Goal: Transaction & Acquisition: Purchase product/service

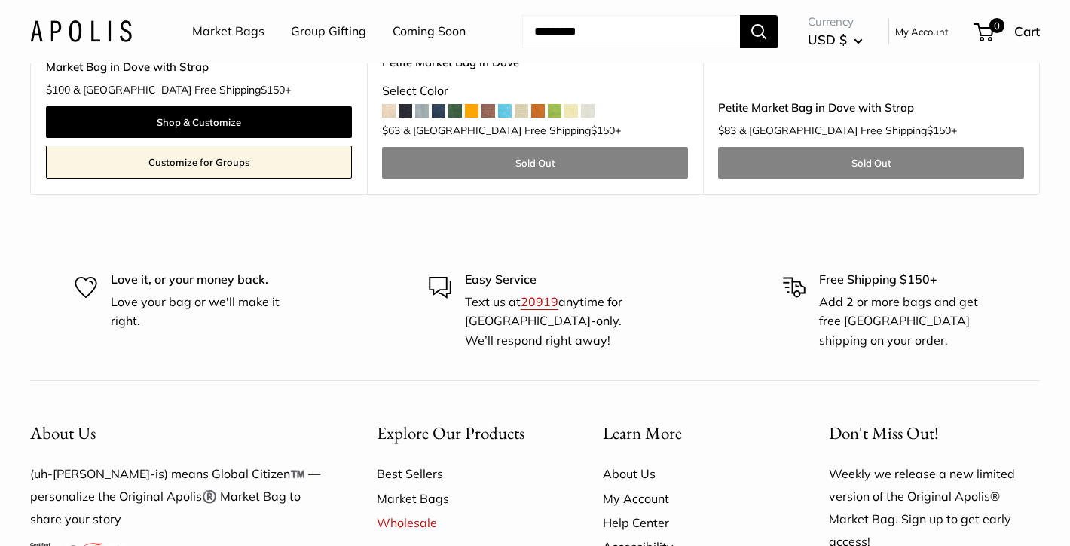
scroll to position [1304, 0]
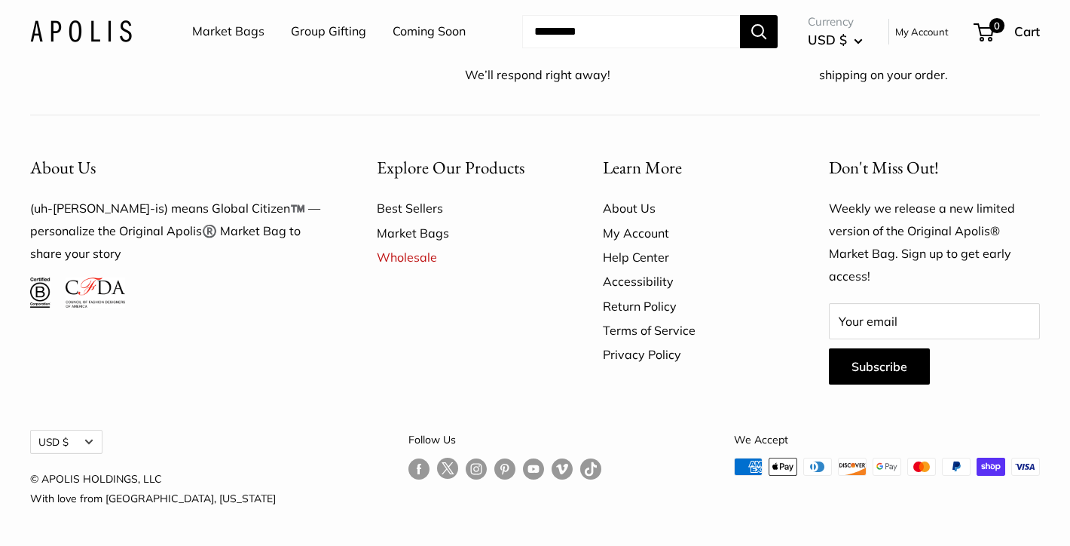
click at [427, 236] on link "Market Bags" at bounding box center [463, 233] width 173 height 24
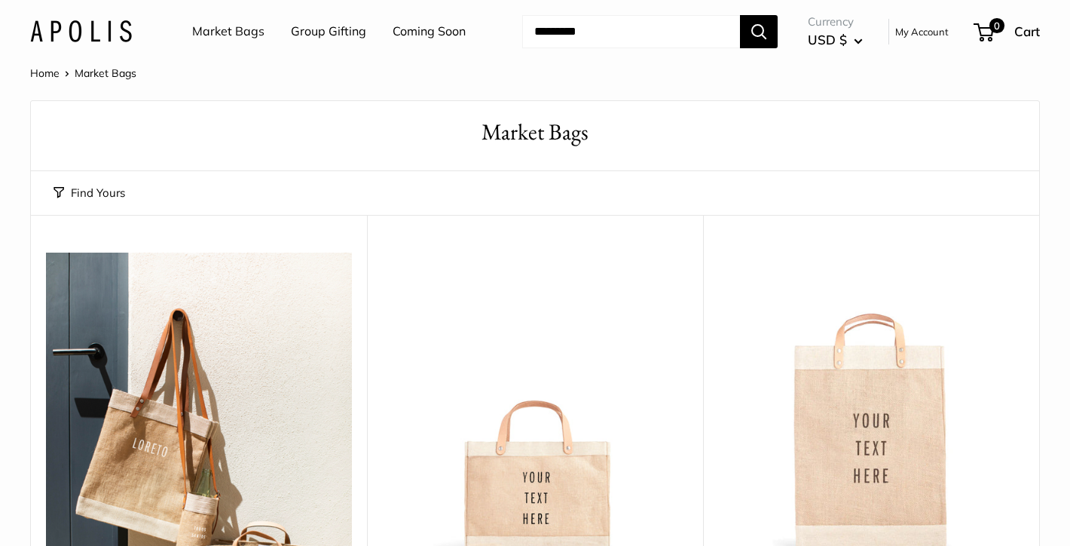
click at [93, 35] on img at bounding box center [81, 31] width 102 height 22
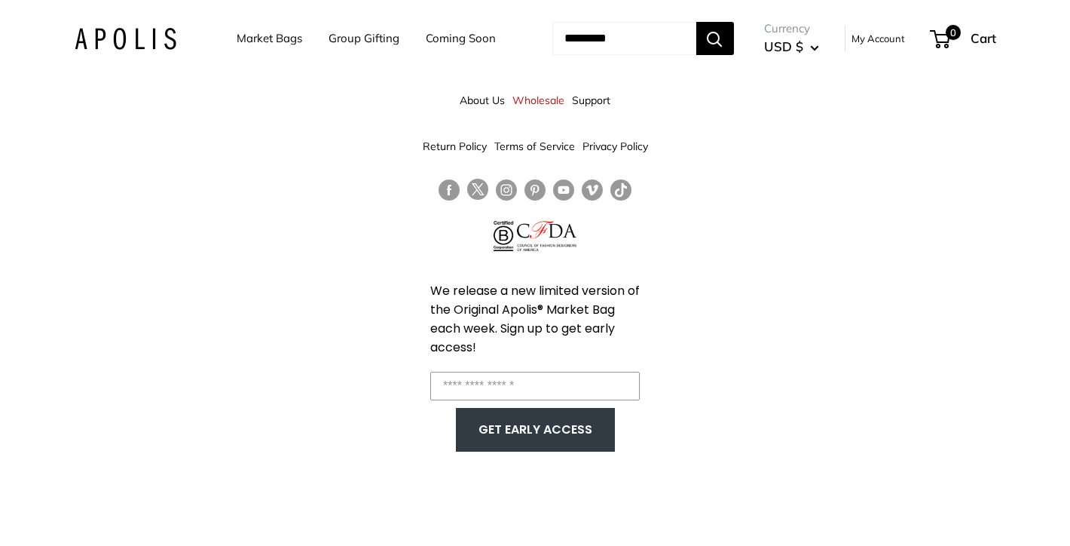
click at [283, 41] on link "Market Bags" at bounding box center [270, 38] width 66 height 21
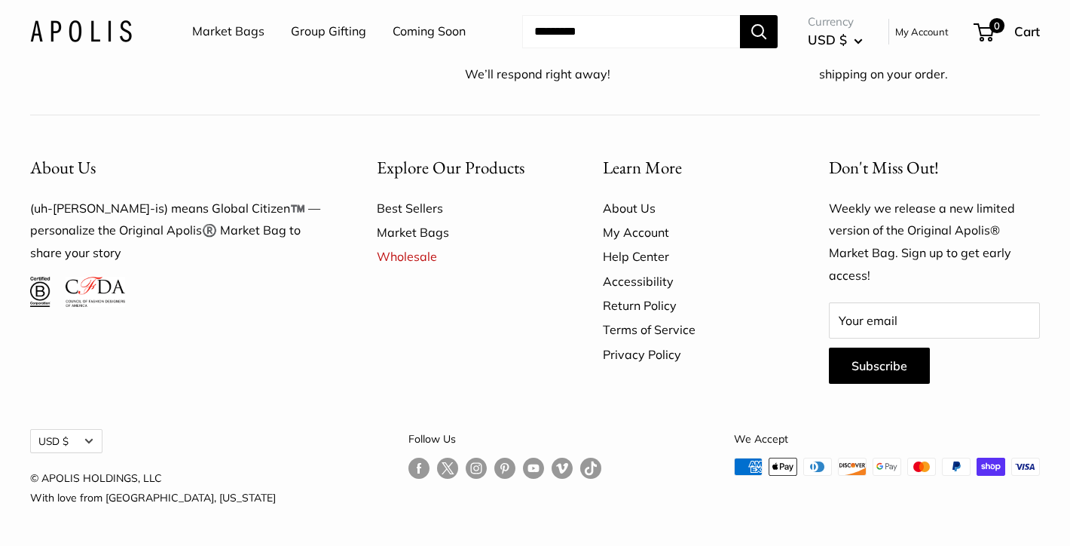
scroll to position [4328, 0]
click at [425, 231] on link "Market Bags" at bounding box center [463, 232] width 173 height 24
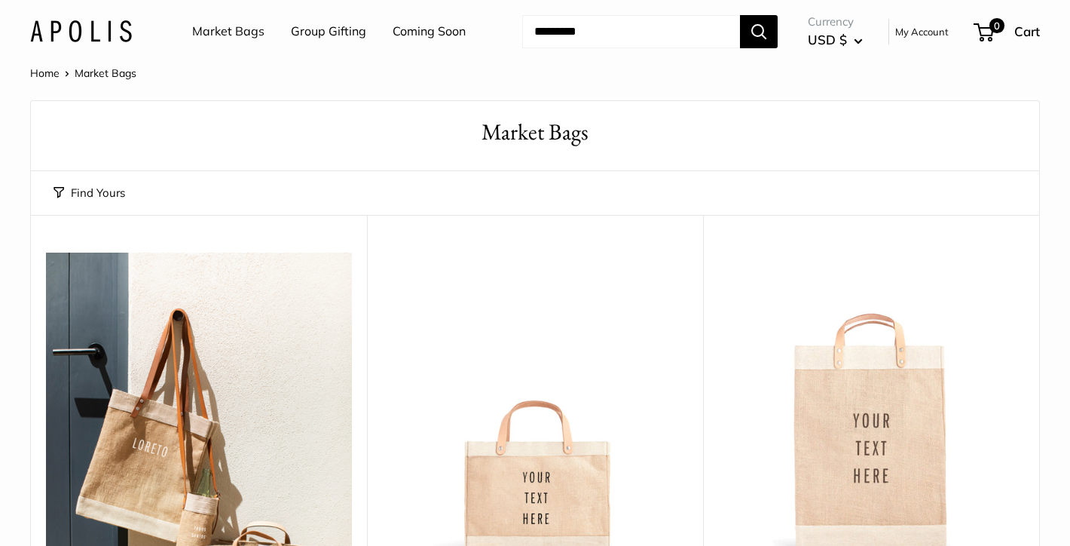
click at [221, 28] on link "Market Bags" at bounding box center [228, 31] width 72 height 23
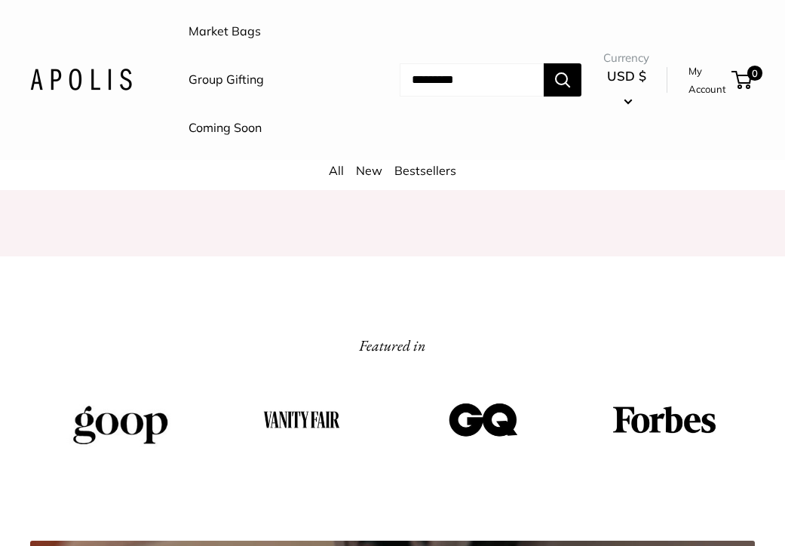
scroll to position [1713, 0]
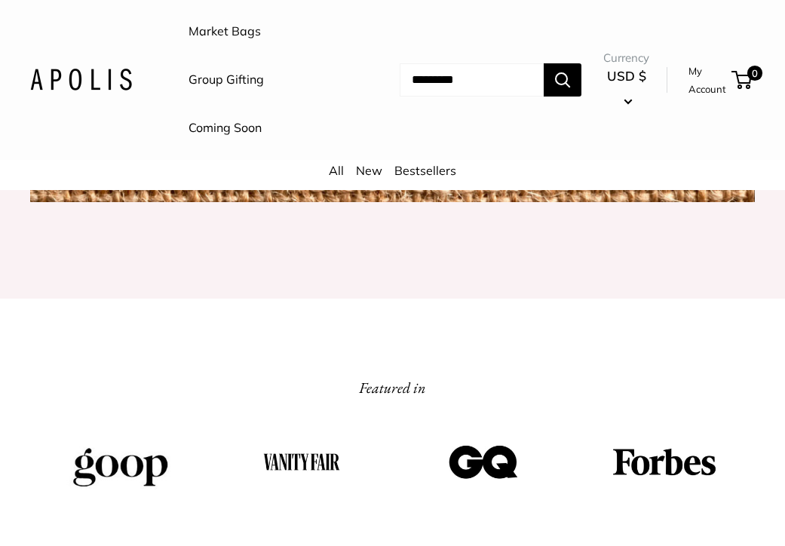
click at [234, 32] on link "Market Bags" at bounding box center [224, 31] width 72 height 23
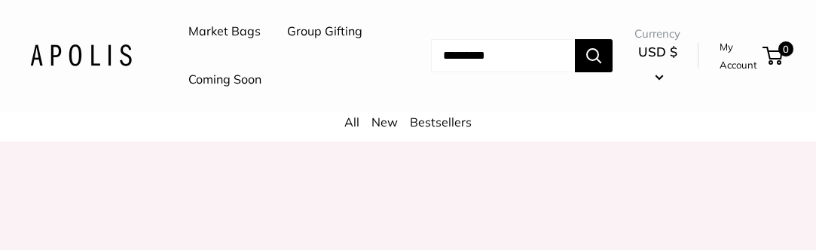
scroll to position [1273, 0]
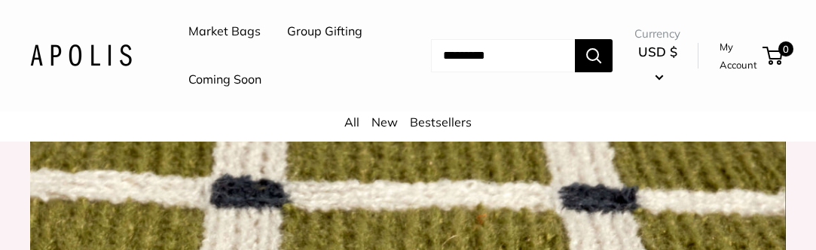
click at [436, 126] on link "Bestsellers" at bounding box center [441, 122] width 62 height 15
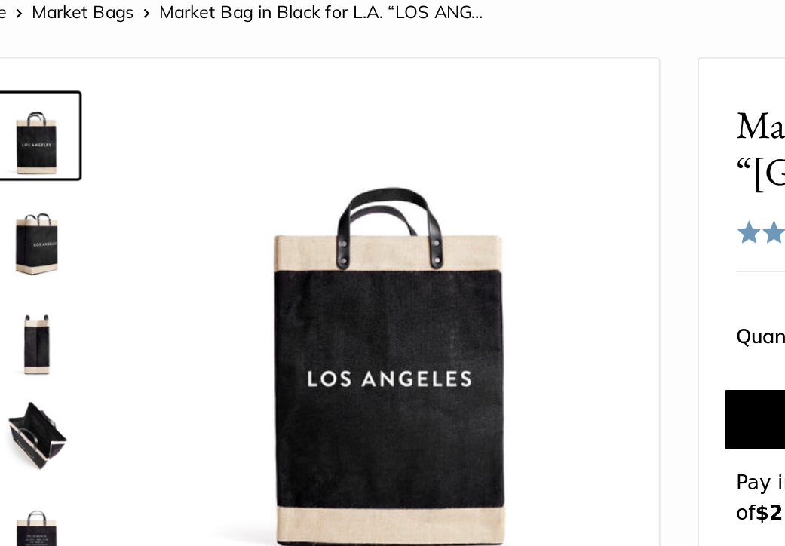
click at [78, 352] on img at bounding box center [78, 335] width 48 height 48
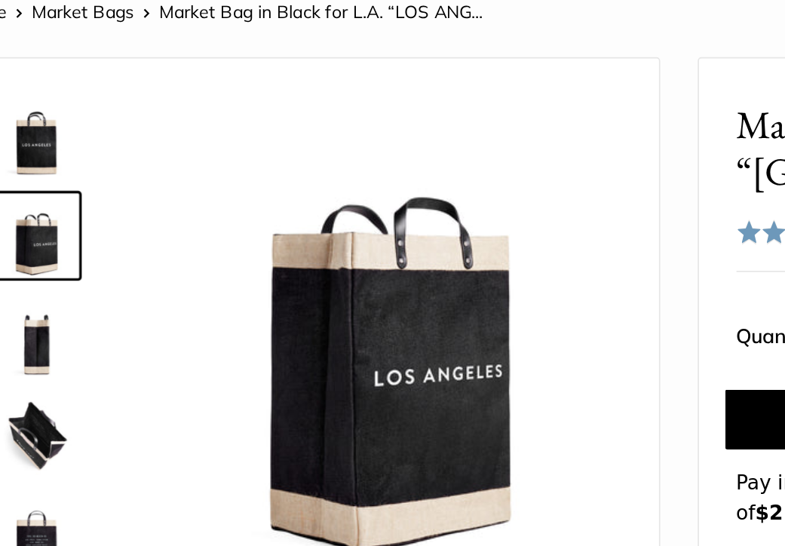
click at [82, 409] on img at bounding box center [78, 395] width 48 height 48
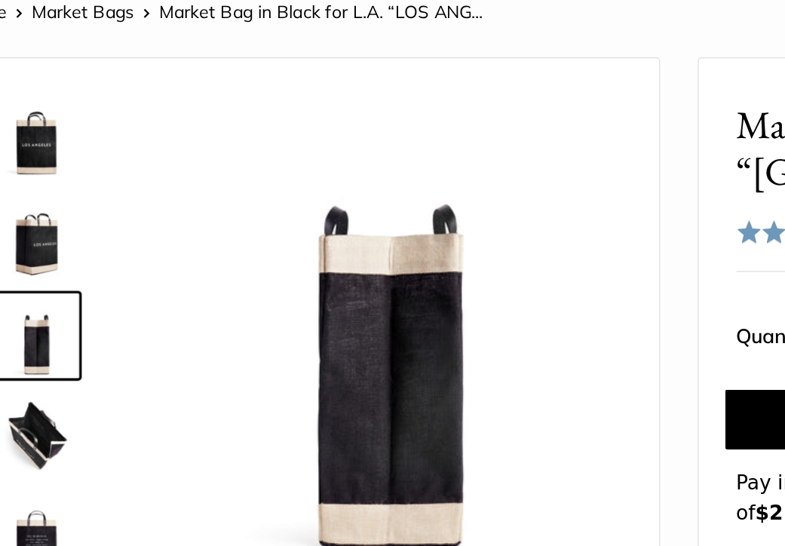
click at [87, 461] on img at bounding box center [78, 455] width 48 height 48
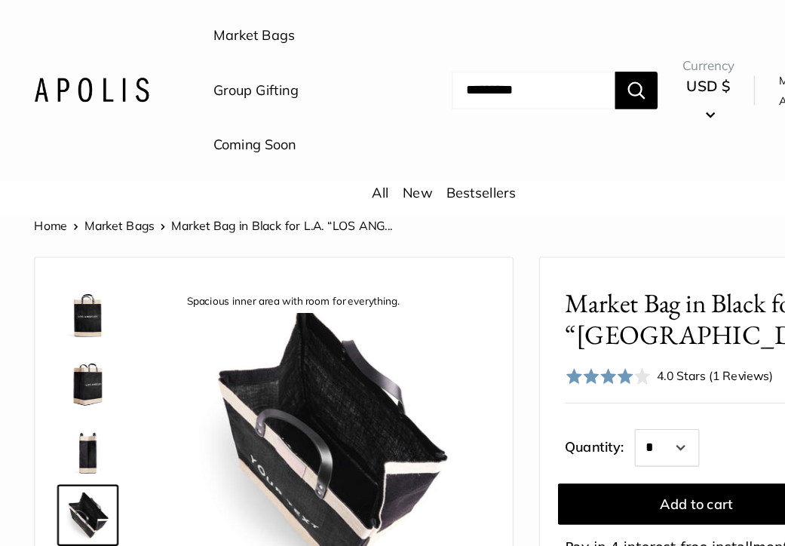
click at [76, 351] on img at bounding box center [78, 335] width 48 height 48
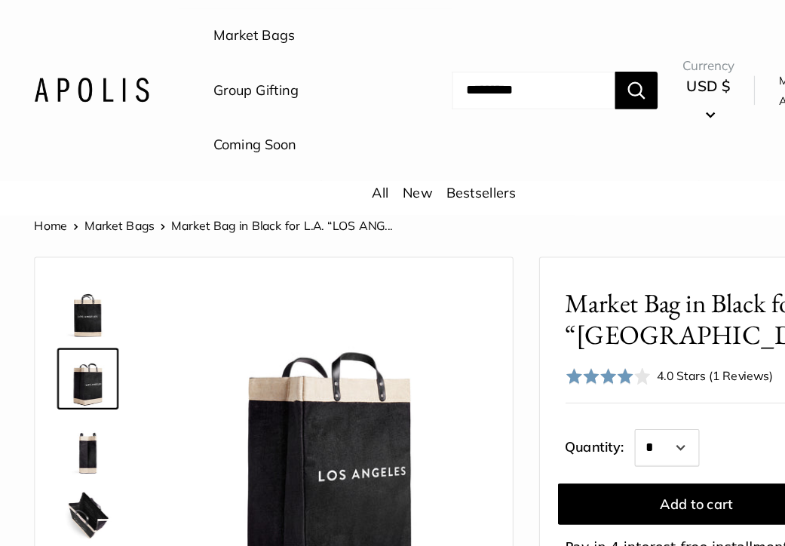
click at [420, 169] on link "Bestsellers" at bounding box center [425, 170] width 62 height 15
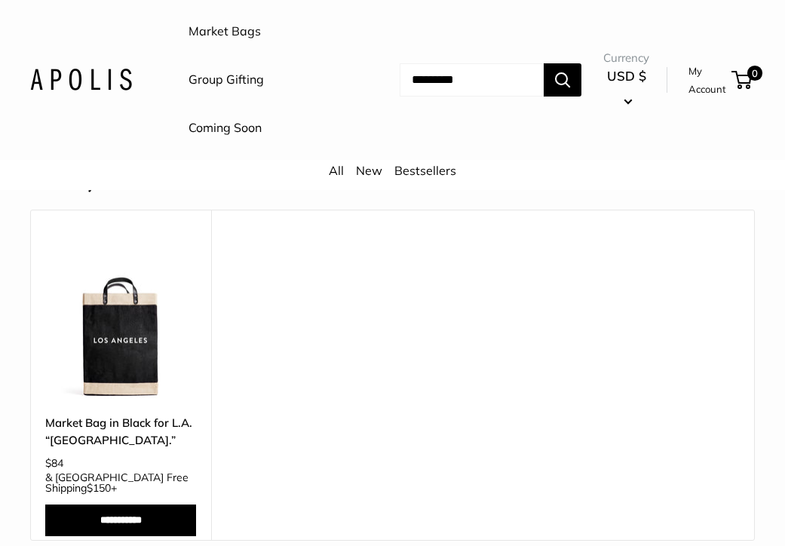
scroll to position [690, 0]
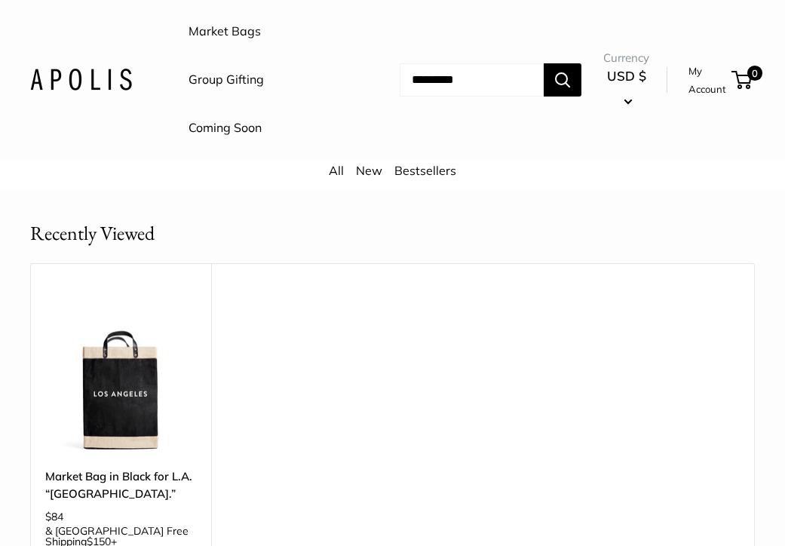
click at [0, 0] on img at bounding box center [0, 0] width 0 height 0
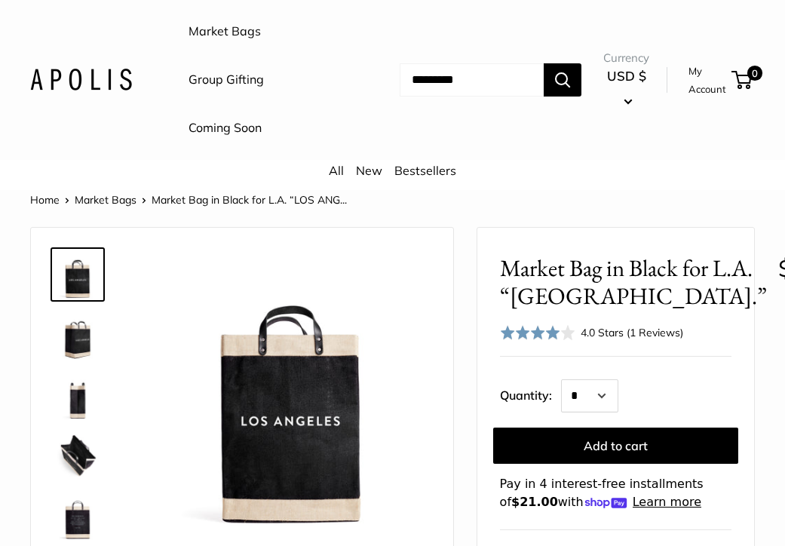
click at [78, 339] on img at bounding box center [78, 335] width 48 height 48
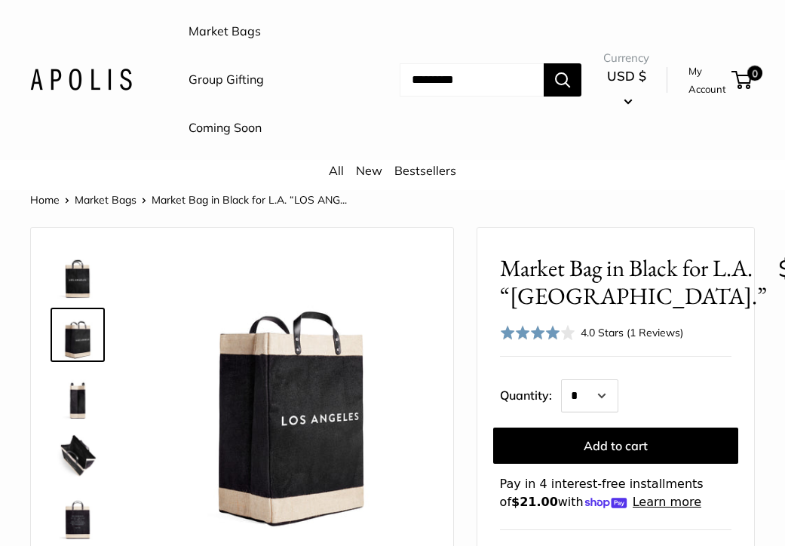
click at [78, 280] on img at bounding box center [78, 274] width 48 height 48
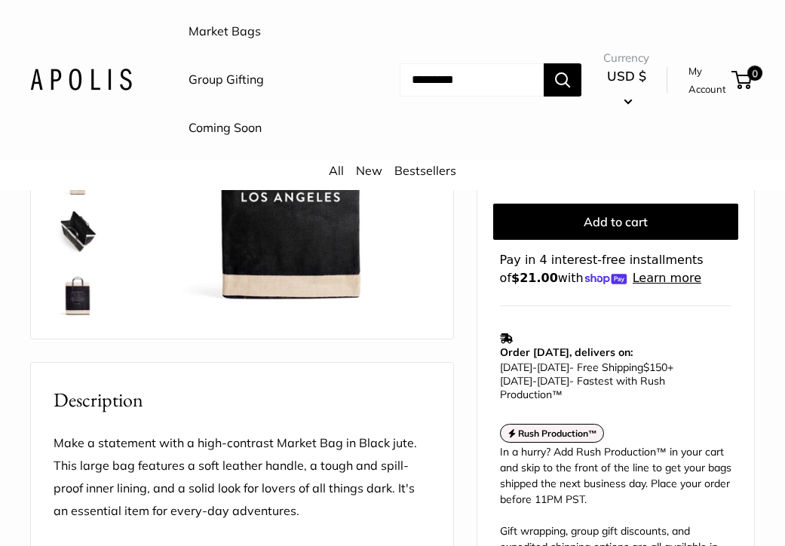
scroll to position [233, 0]
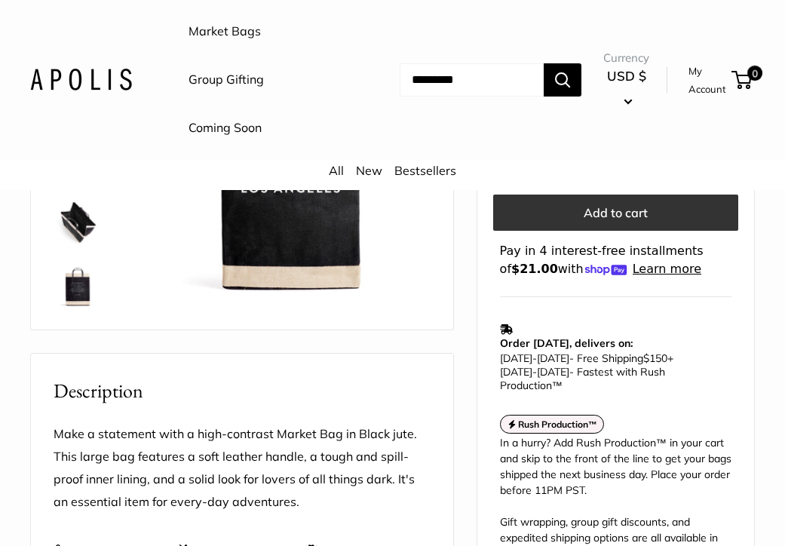
click at [640, 231] on button "Add to cart" at bounding box center [615, 212] width 245 height 36
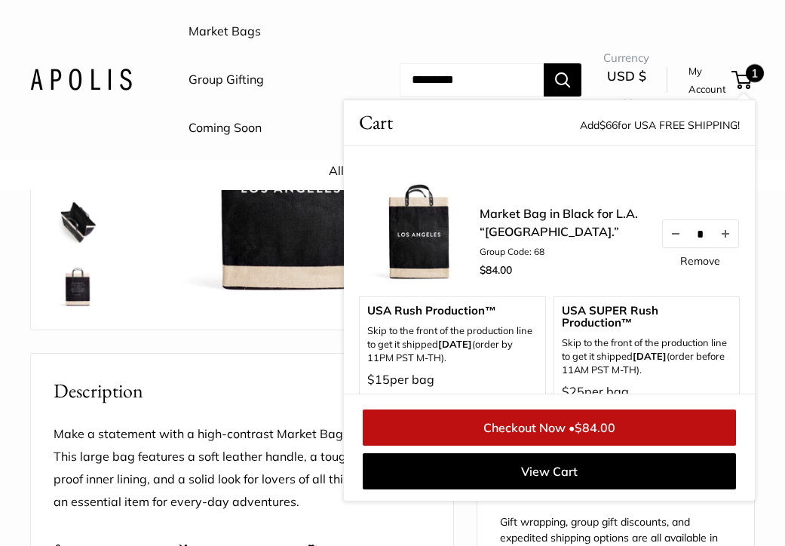
click at [541, 428] on link "Checkout Now • $84.00" at bounding box center [549, 427] width 373 height 36
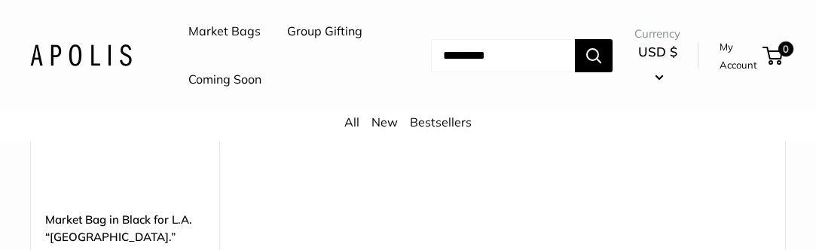
scroll to position [876, 0]
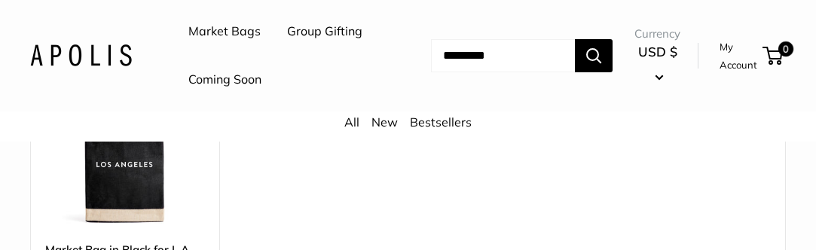
click at [0, 0] on img at bounding box center [0, 0] width 0 height 0
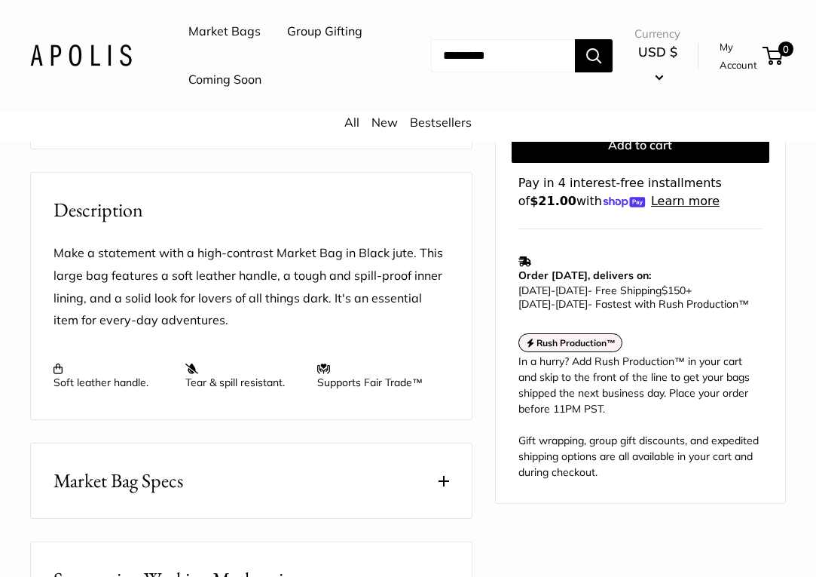
scroll to position [398, 0]
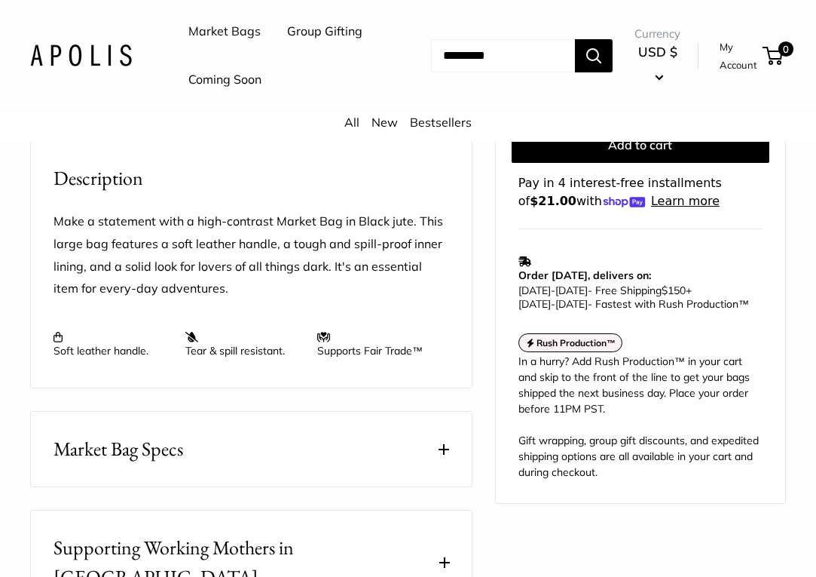
click at [570, 250] on strong "Rush Production™" at bounding box center [576, 342] width 79 height 11
click at [599, 250] on strong "Rush Production™" at bounding box center [576, 342] width 79 height 11
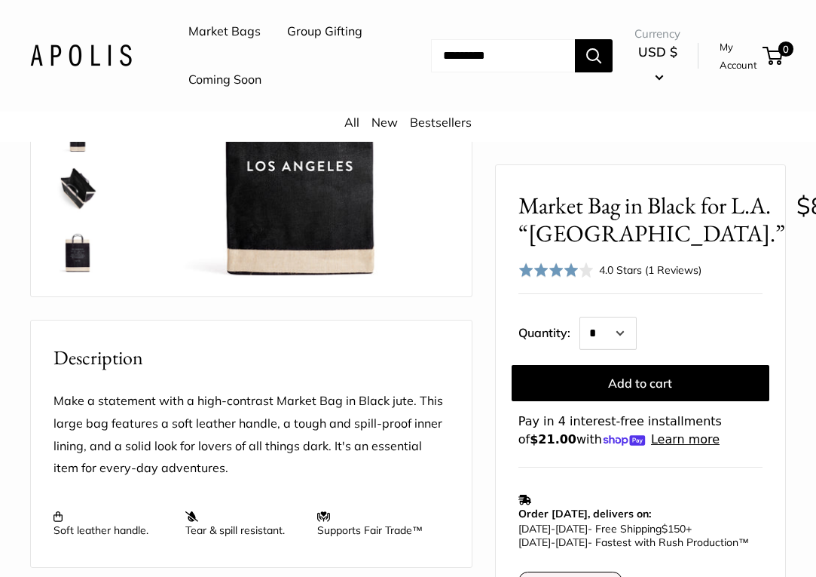
scroll to position [0, 0]
